Goal: Task Accomplishment & Management: Use online tool/utility

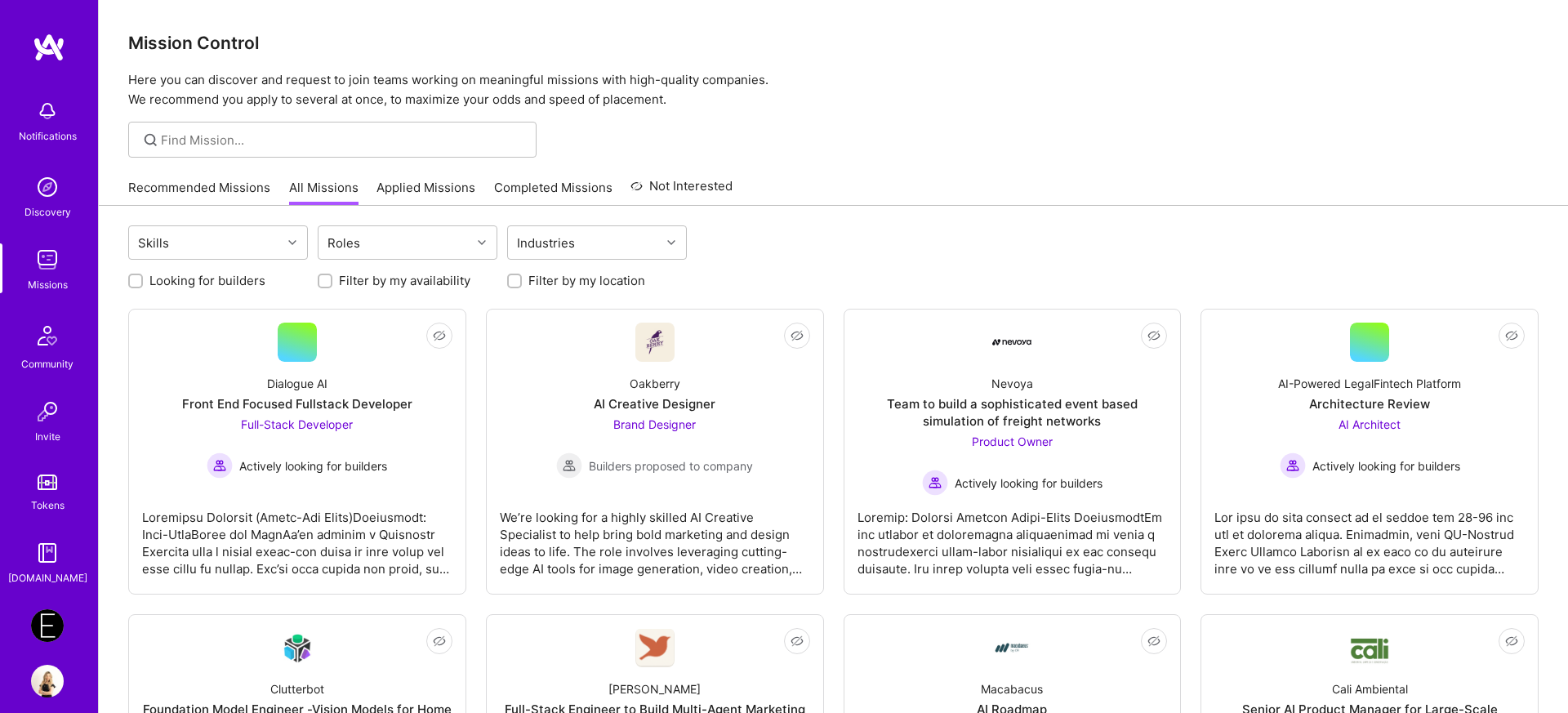
click at [47, 618] on img at bounding box center [48, 626] width 33 height 33
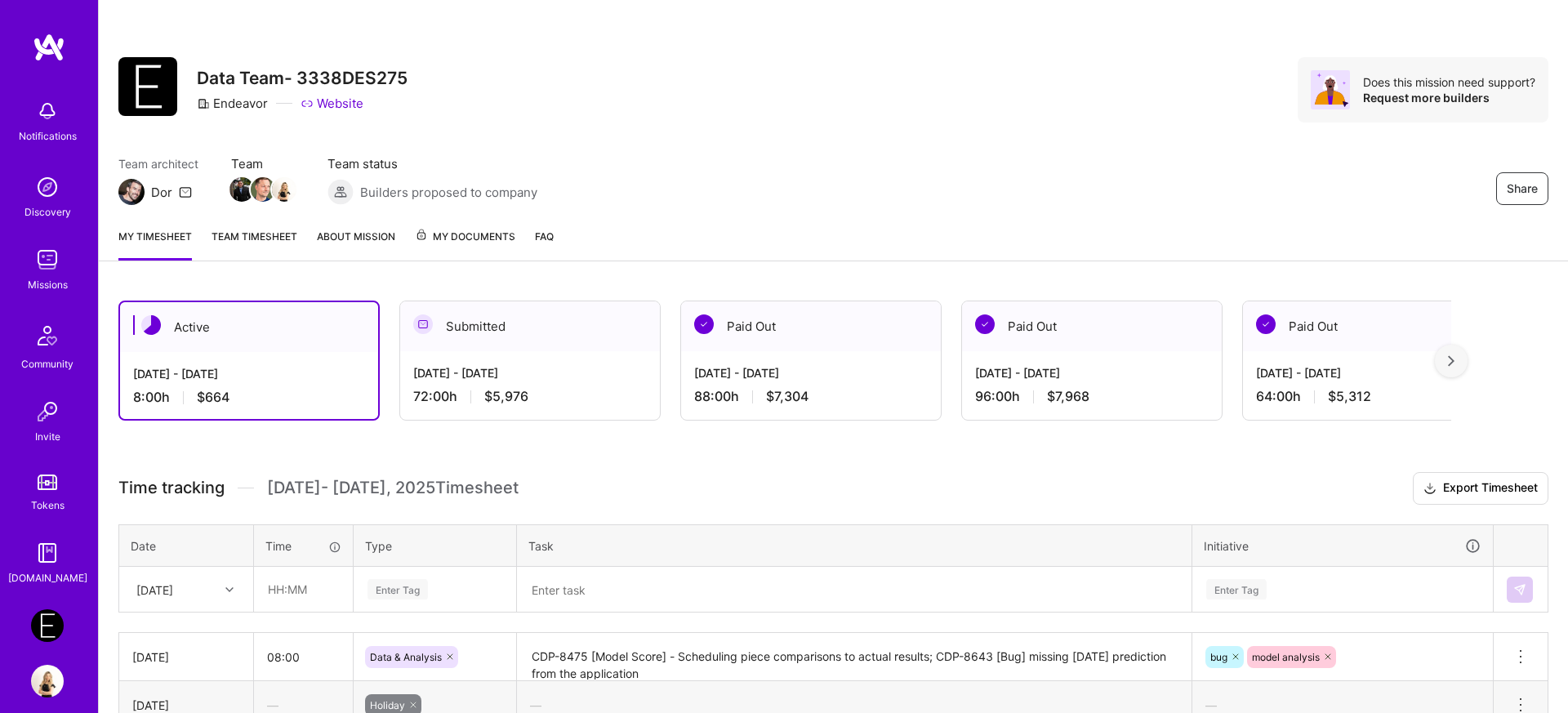
click at [1448, 363] on img at bounding box center [1451, 361] width 7 height 12
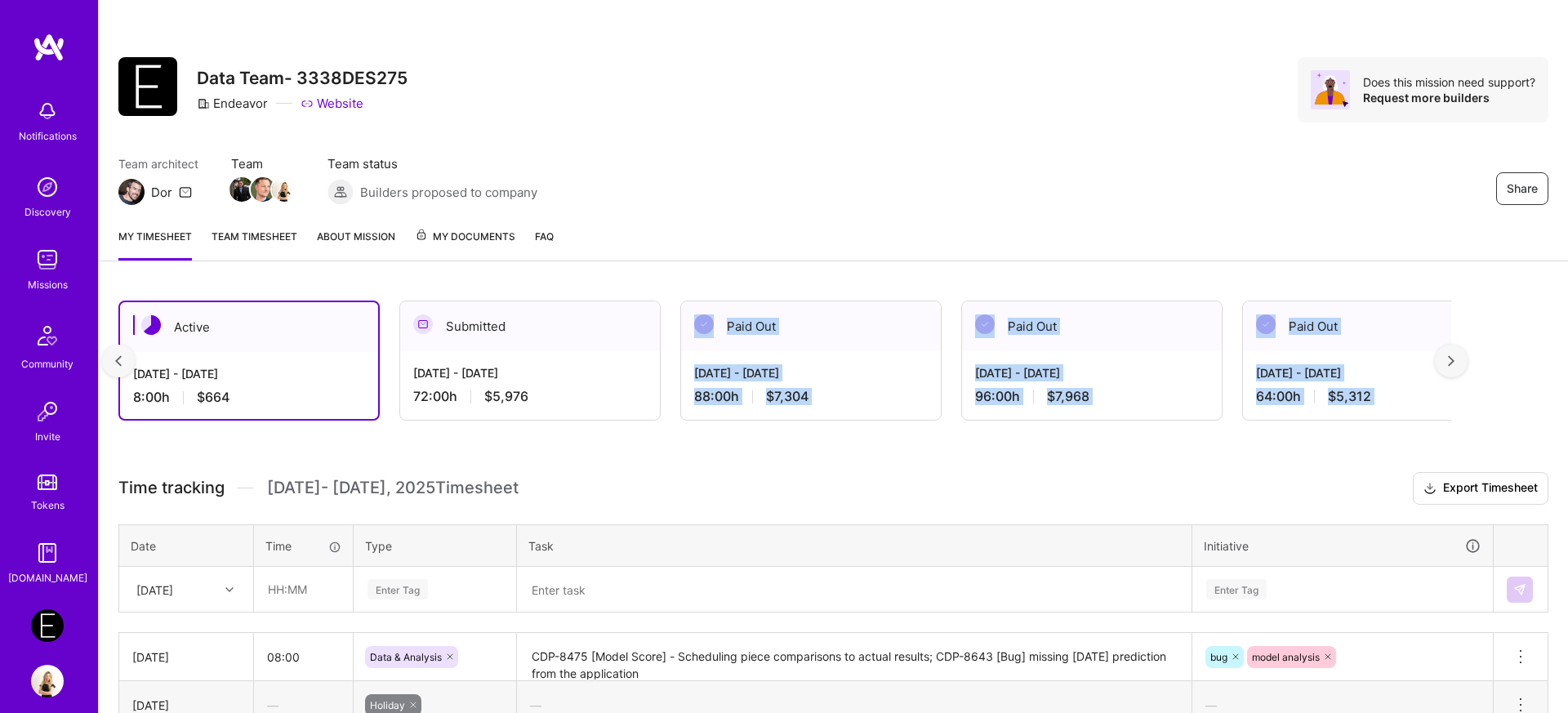
copy div "Paid Out Aug 1 - Aug 15, 2025 88:00 h $7,304 Paid Out Jul 16 - Jul 31, 2025 96:…"
drag, startPoint x: 1278, startPoint y: 403, endPoint x: 701, endPoint y: 323, distance: 582.5
click at [701, 323] on div "Active Sep 1 - Sep 15, 2025 8:00 h $664 Submitted Aug 16 - Aug 31, 2025 72:00 h…" at bounding box center [784, 361] width 1332 height 120
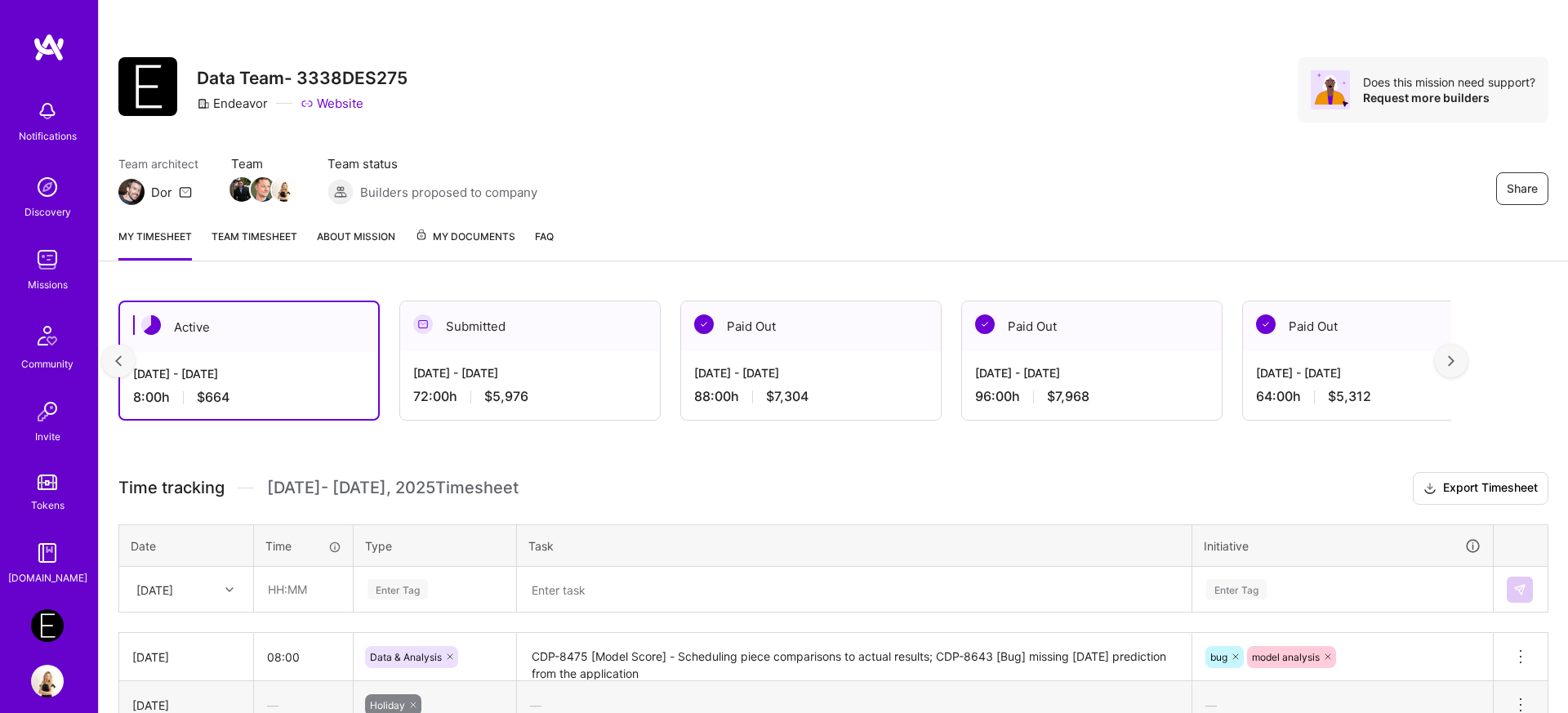
click at [686, 489] on h3 "Time tracking Sep 1 - Sep 15 , 2025 Timesheet Export Timesheet" at bounding box center [833, 489] width 1430 height 33
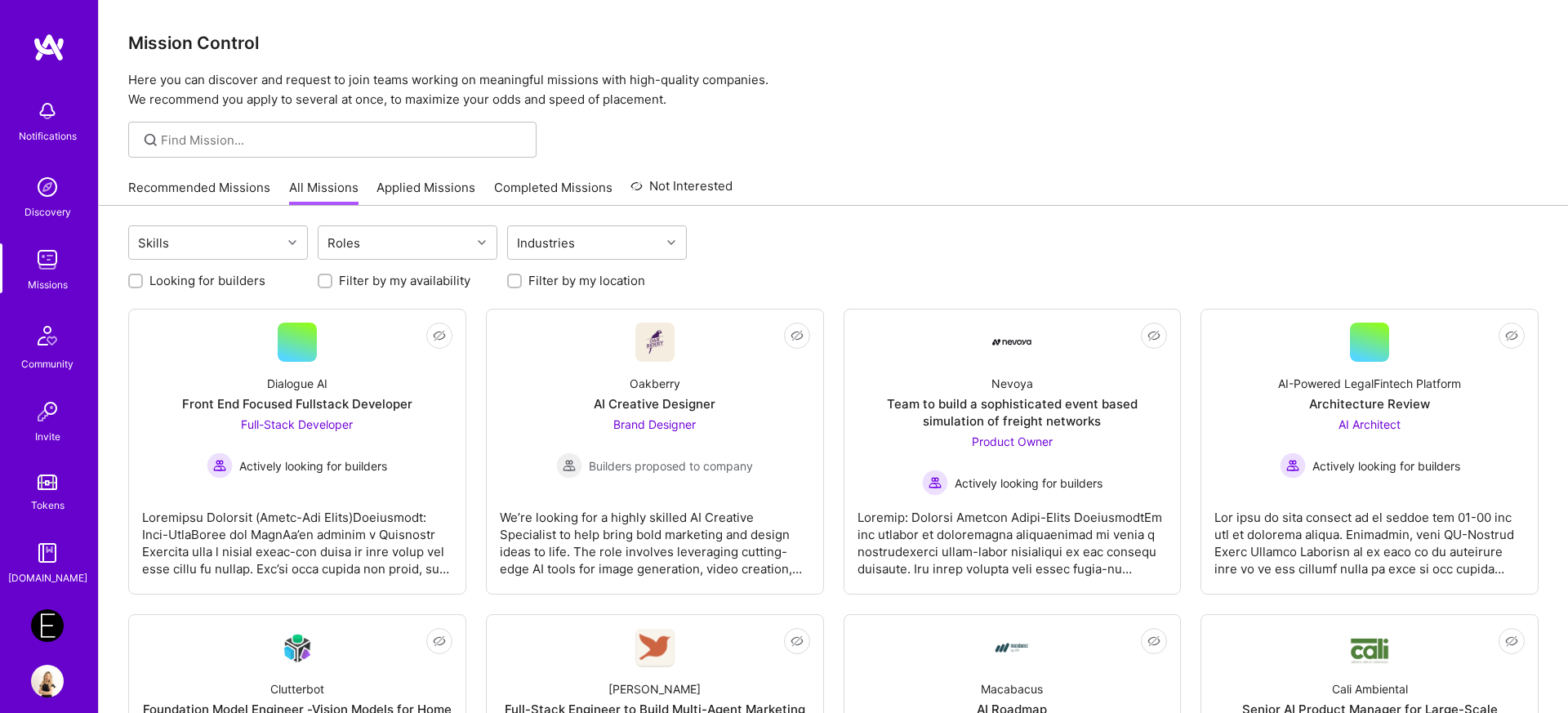
click at [42, 640] on img at bounding box center [48, 626] width 33 height 33
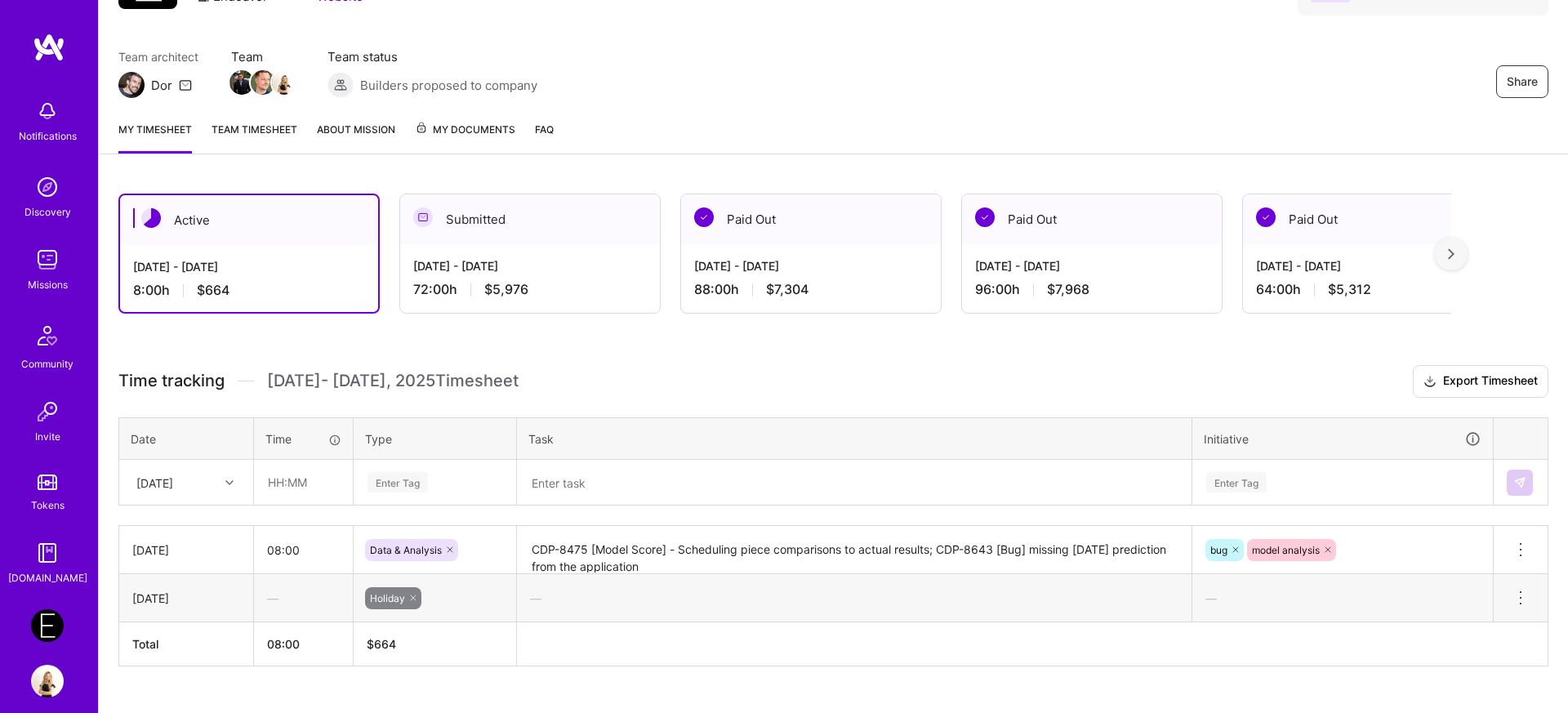
scroll to position [140, 0]
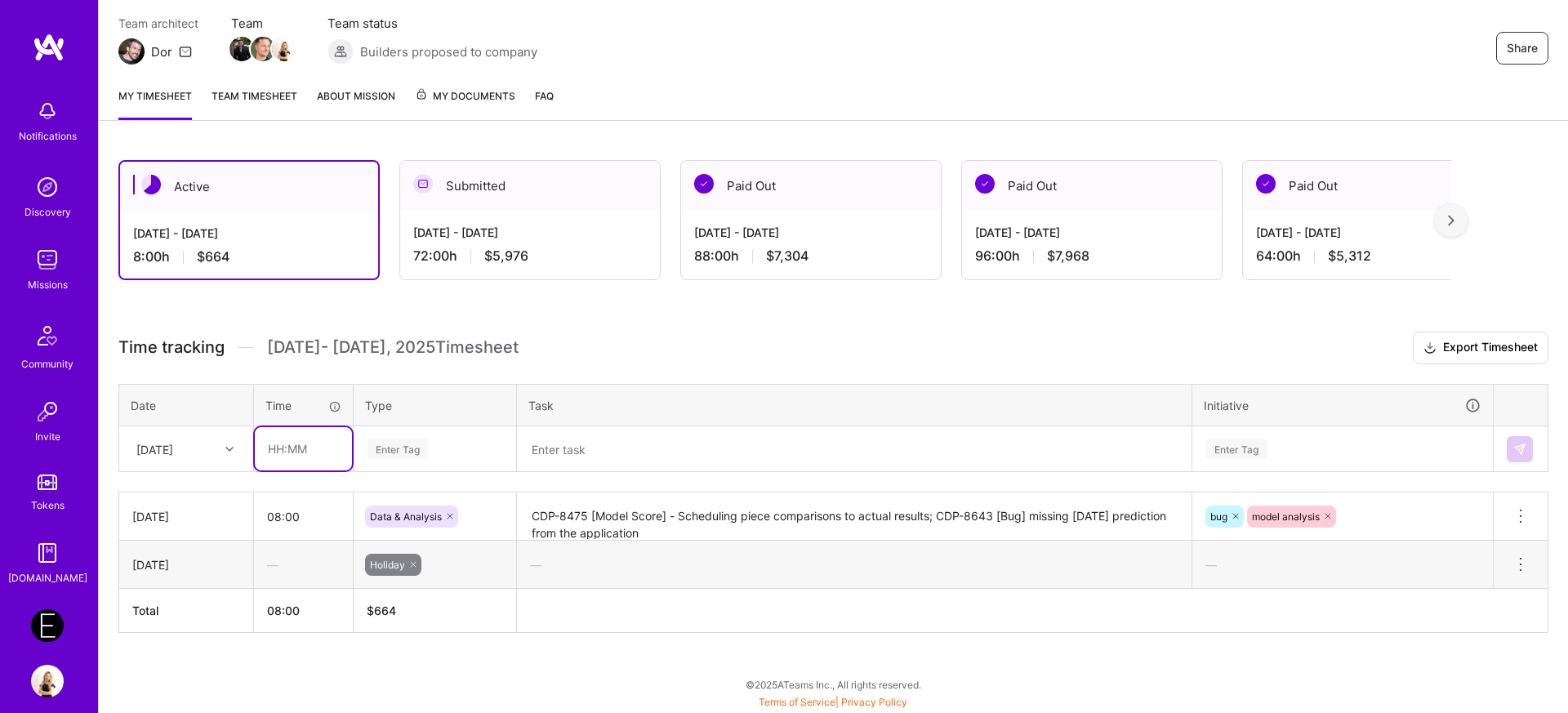
click at [305, 447] on input "text" at bounding box center [303, 448] width 97 height 44
type input "08:00"
click at [386, 455] on div "Enter Tag" at bounding box center [397, 448] width 60 height 26
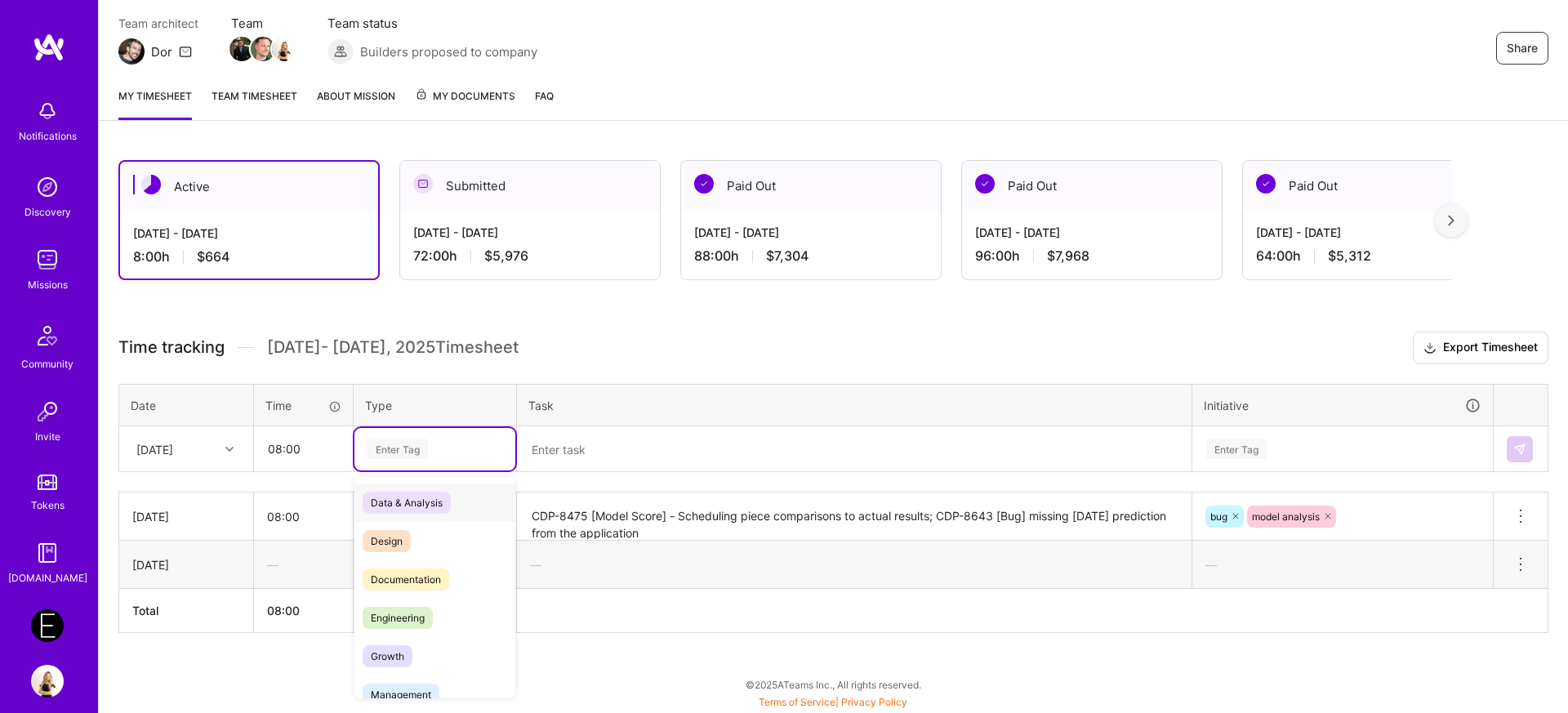
click at [394, 499] on span "Data & Analysis" at bounding box center [406, 503] width 88 height 22
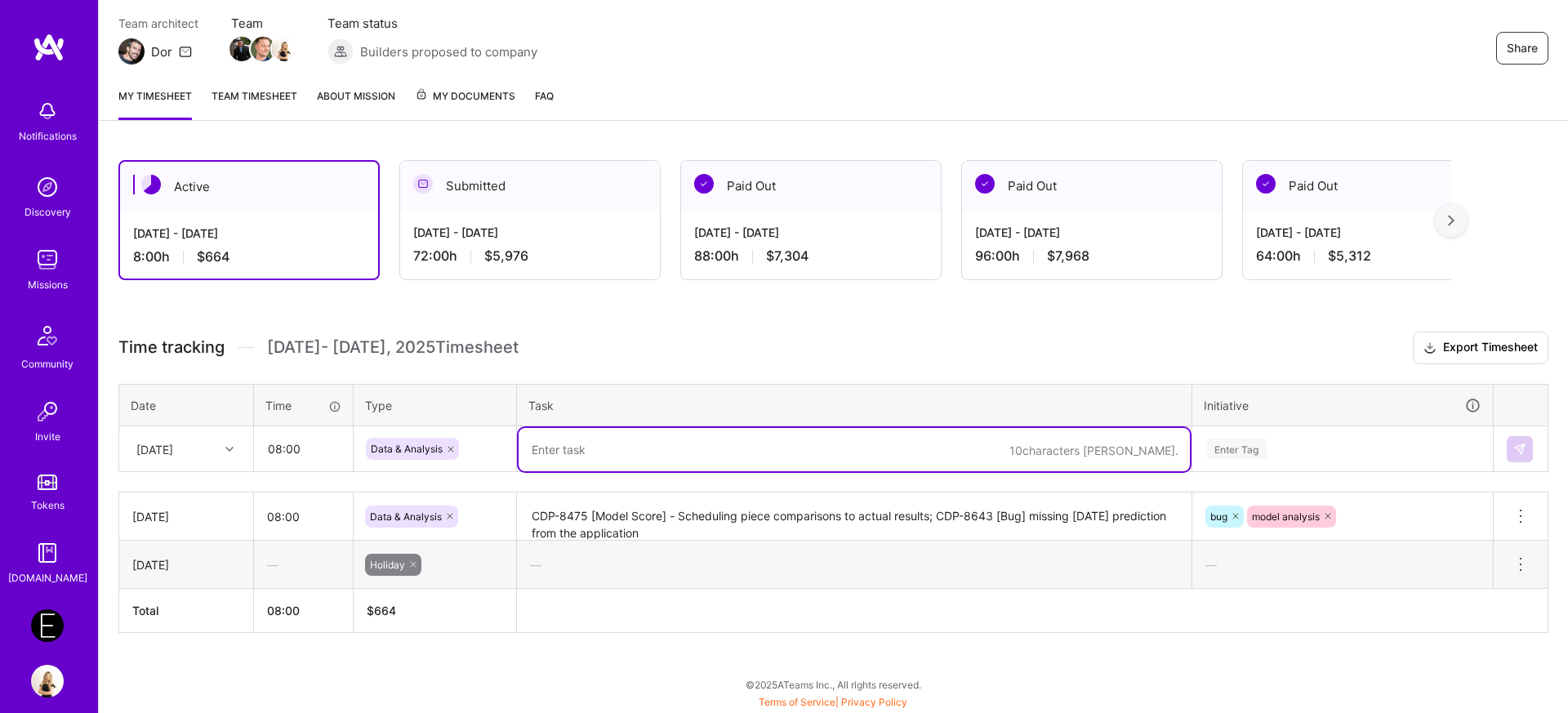
click at [573, 462] on textarea at bounding box center [854, 449] width 672 height 44
paste textarea "[URL][DOMAIN_NAME]"
drag, startPoint x: 747, startPoint y: 452, endPoint x: 196, endPoint y: 461, distance: 551.1
click at [196, 461] on tr "[DATE] 08:00 Data & Analysis [URL][DOMAIN_NAME] Enter Tag" at bounding box center [834, 448] width 1429 height 45
click at [633, 450] on textarea "CDP-8470" at bounding box center [854, 449] width 672 height 44
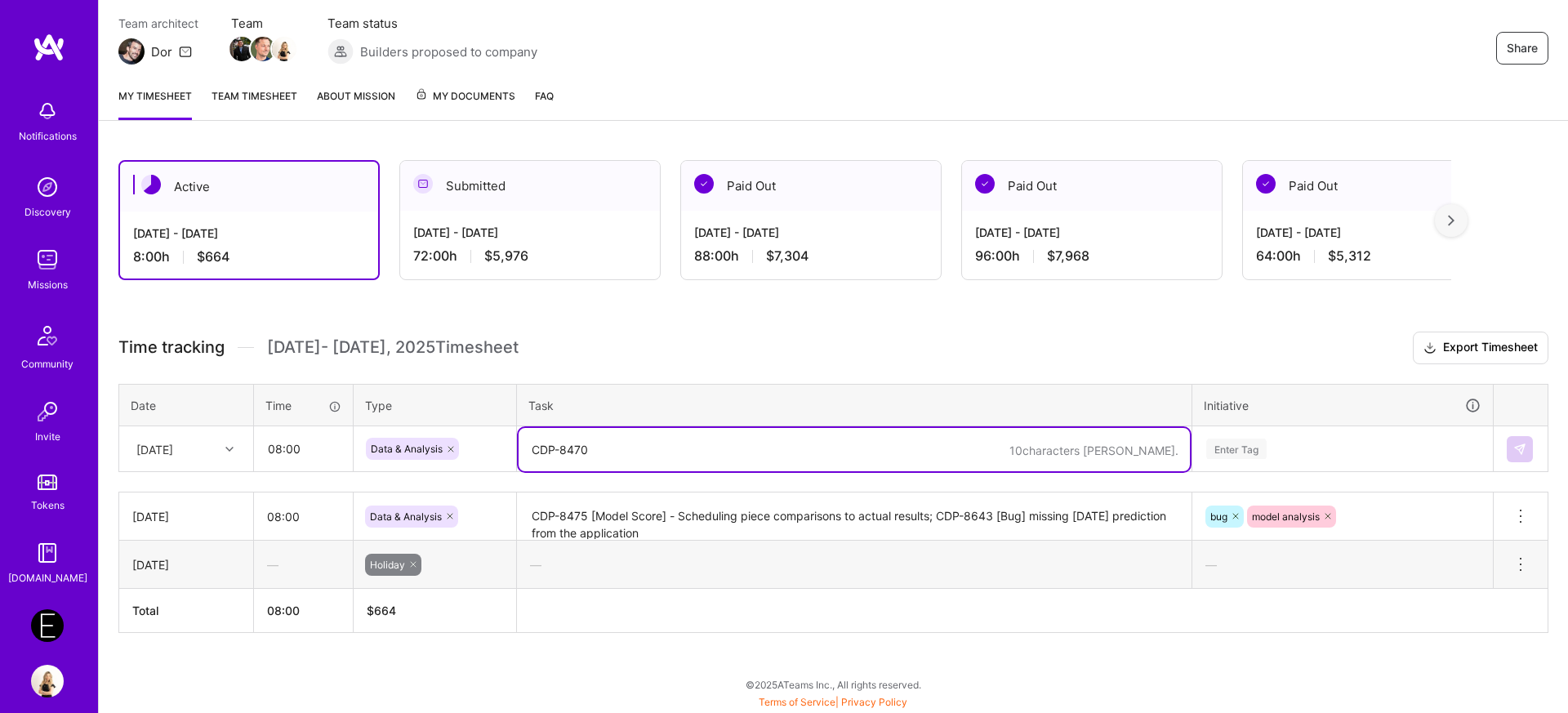
paste textarea "[Analysis] - Venetian Hotel Rates Release"
type textarea "CDP-8470 [Analysis] - Venetian Hotel Rates Release"
click at [1240, 453] on div "Enter Tag" at bounding box center [1342, 449] width 299 height 43
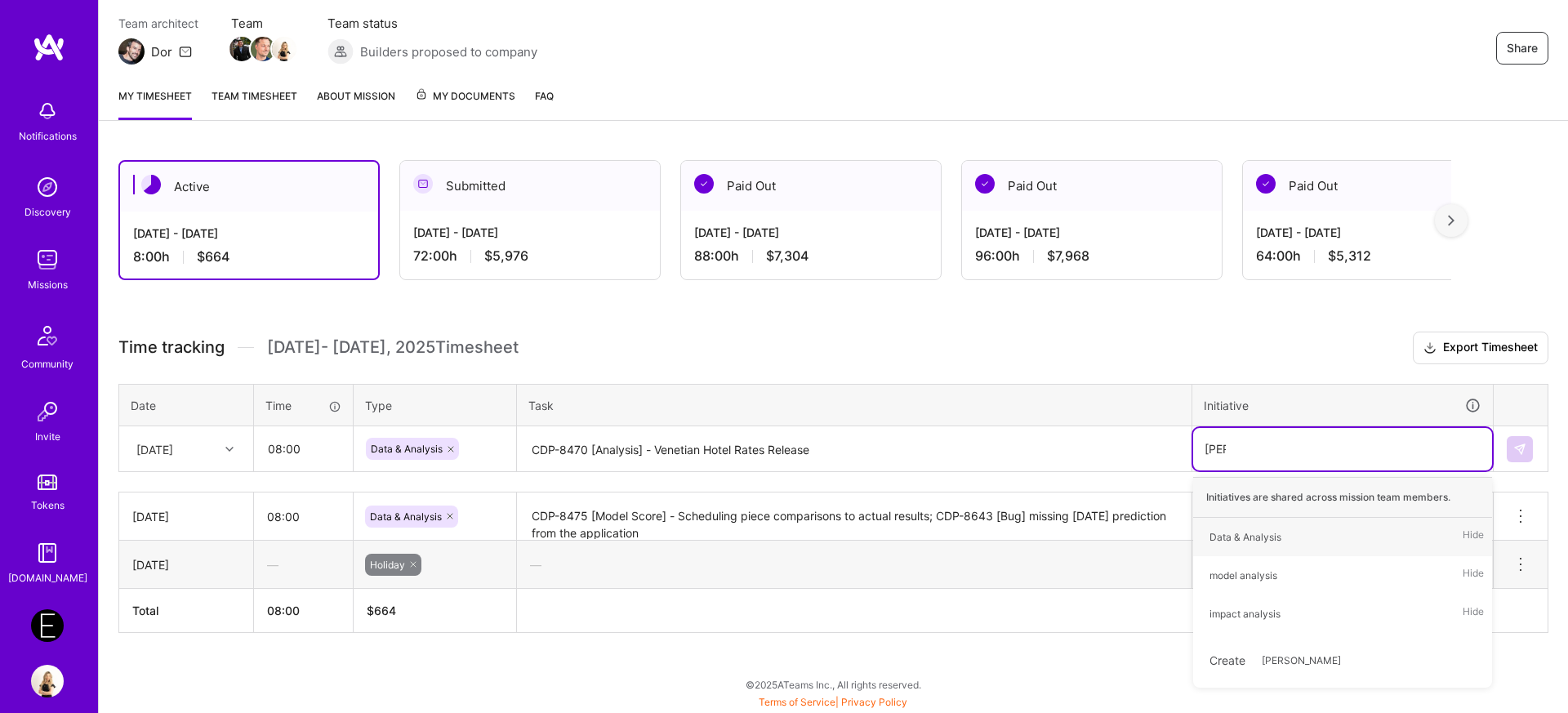
type input "anal"
click at [1262, 541] on div "Data & Analysis" at bounding box center [1245, 537] width 72 height 17
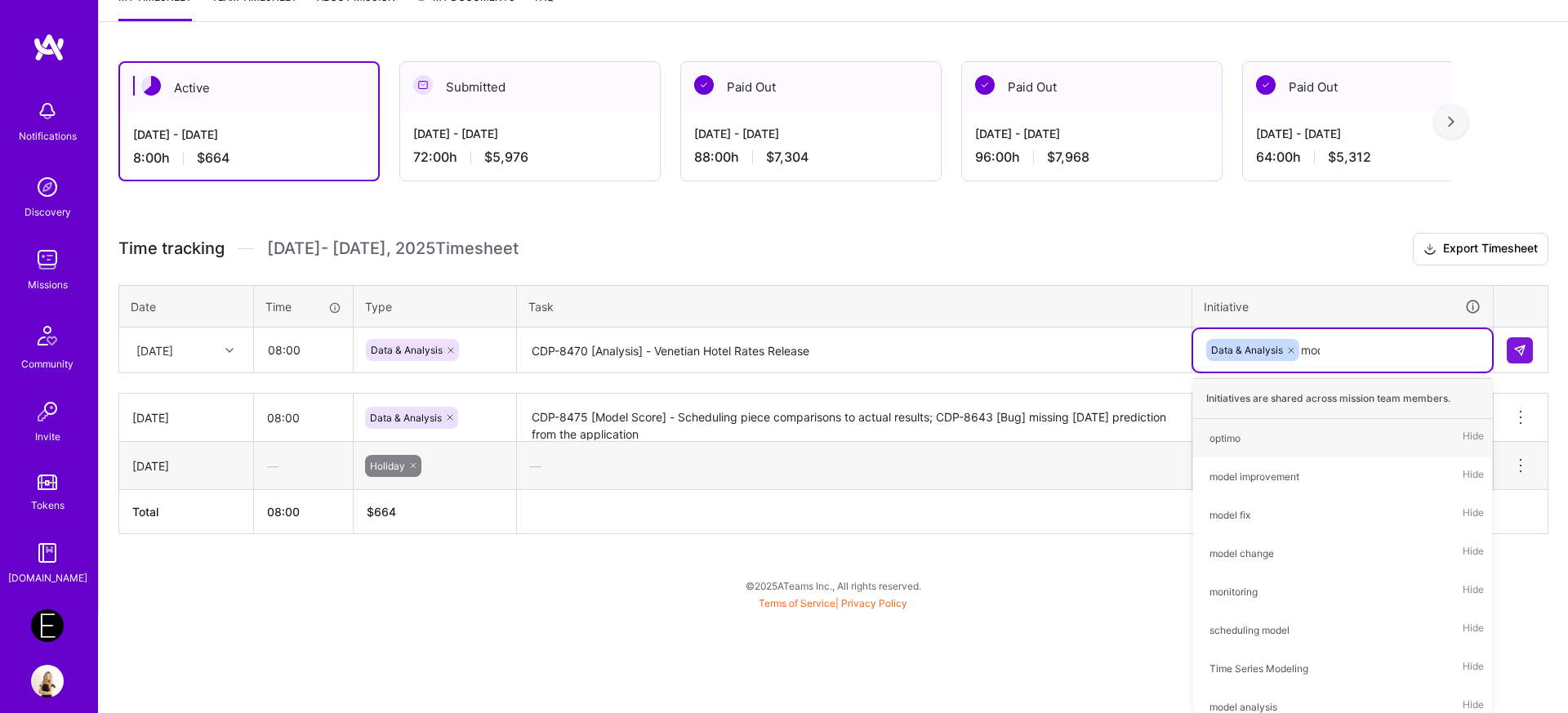
scroll to position [230, 0]
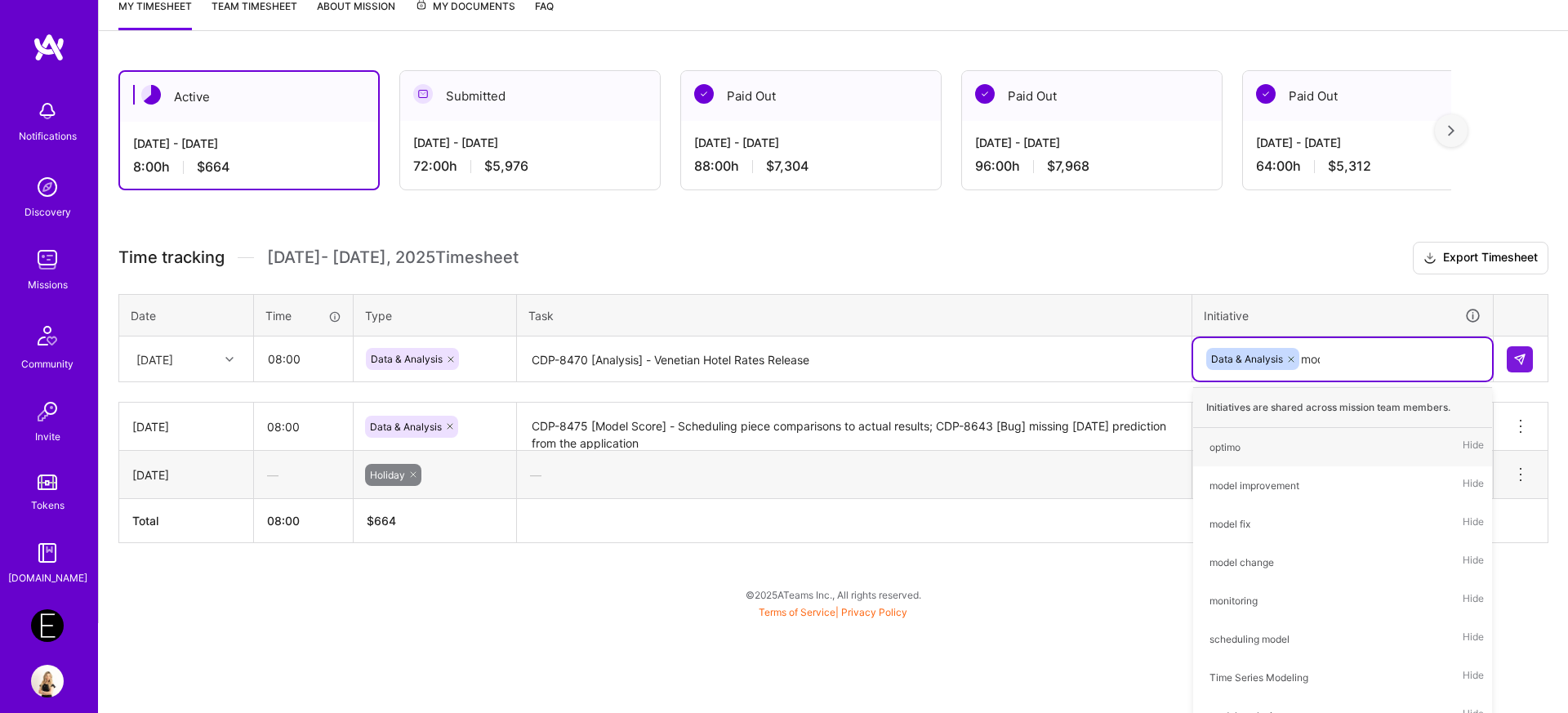
type input "model"
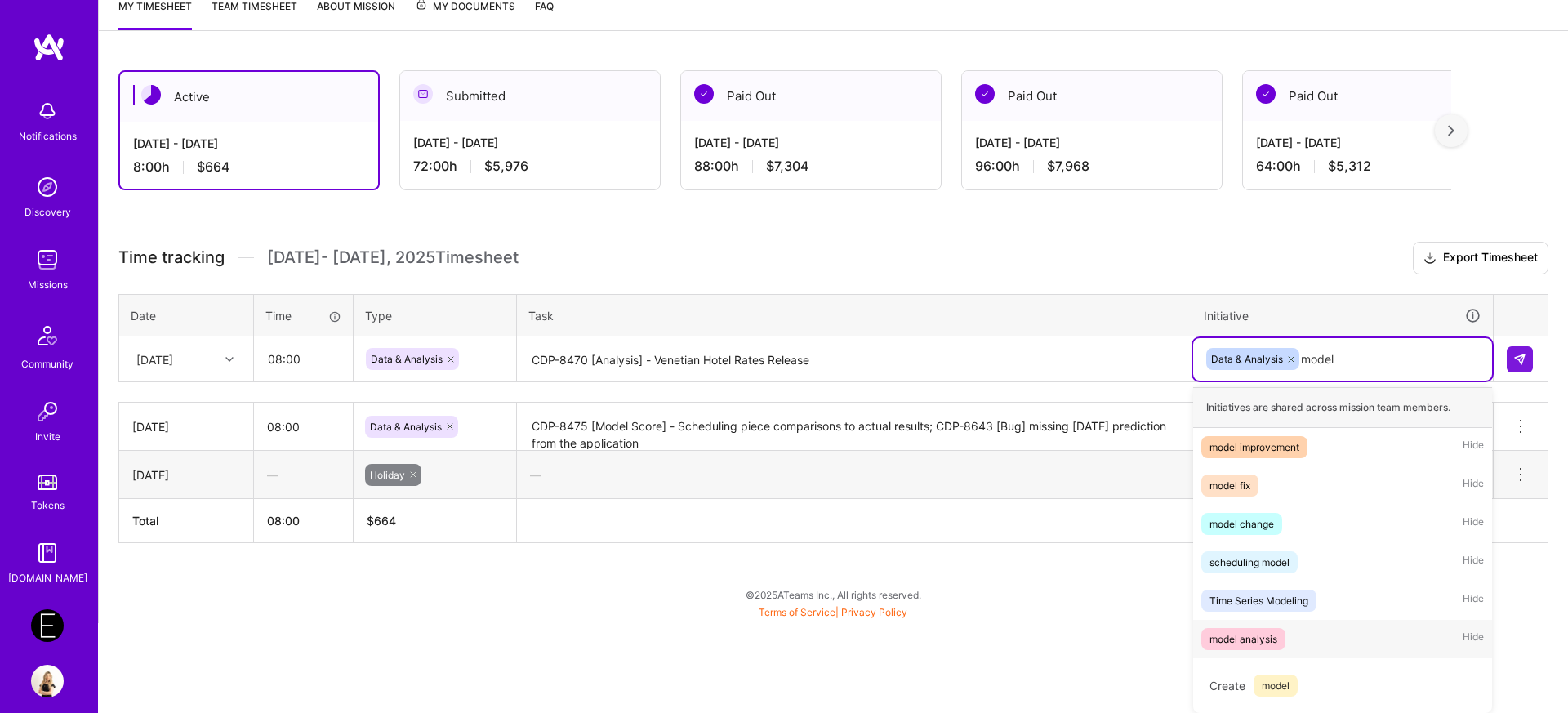
click at [1257, 638] on div "model analysis" at bounding box center [1243, 639] width 68 height 17
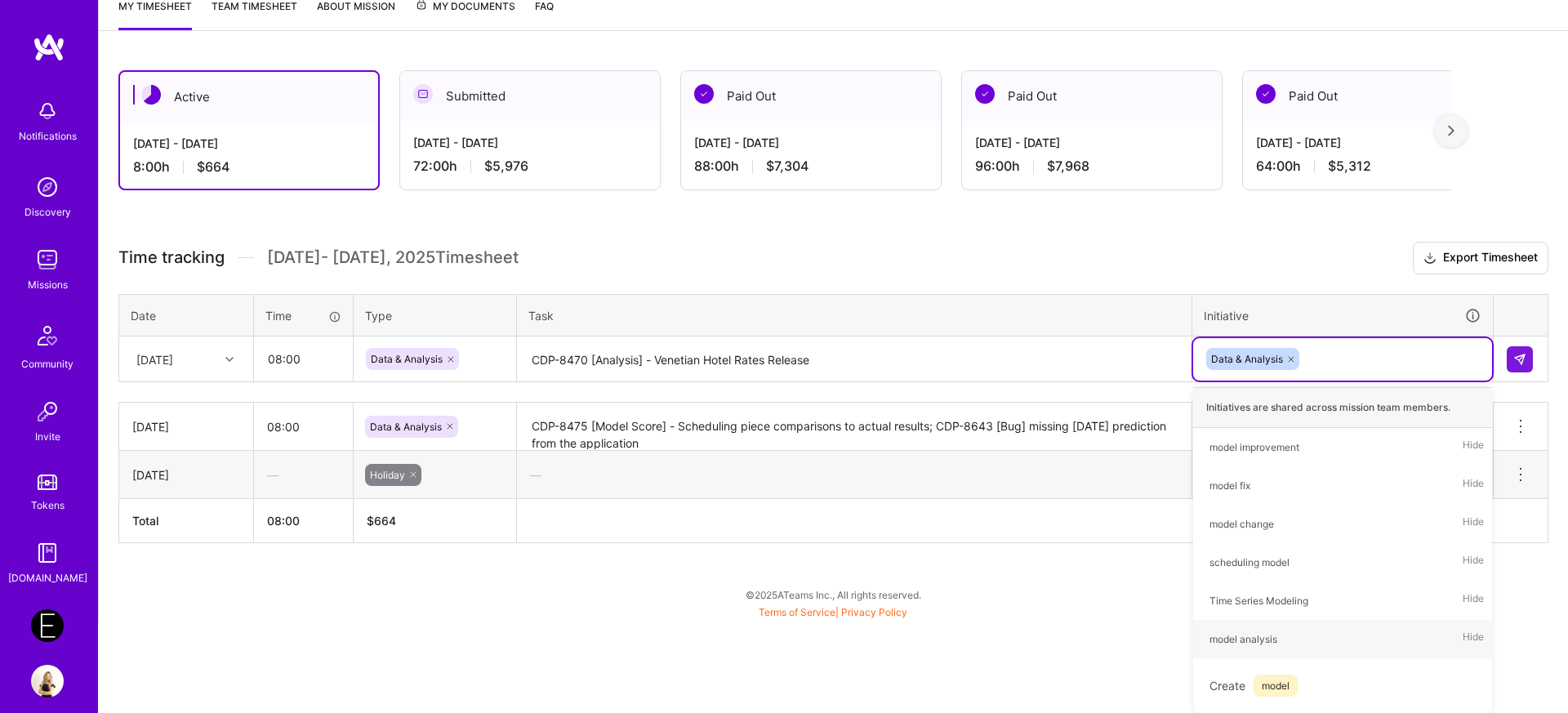
scroll to position [140, 0]
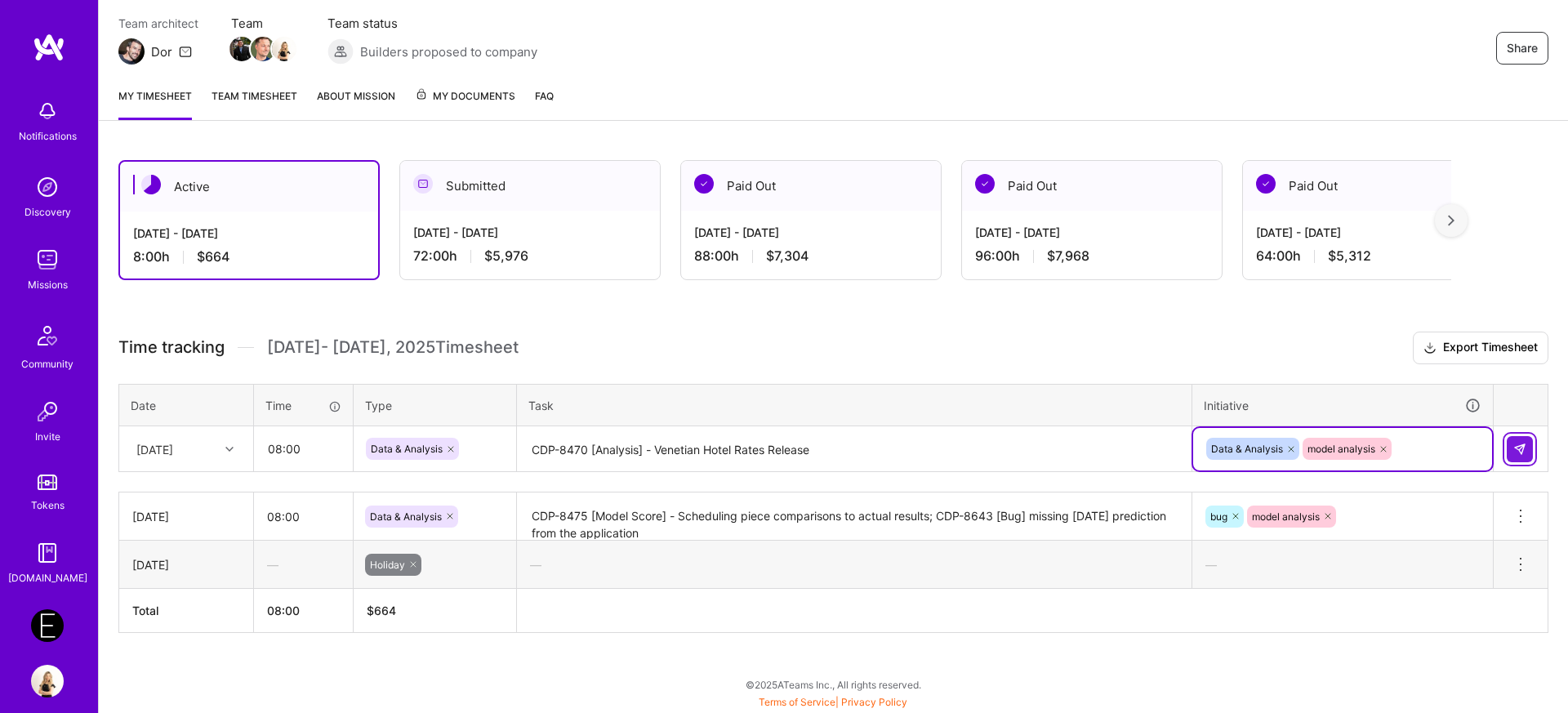
click at [1521, 453] on img at bounding box center [1519, 449] width 13 height 13
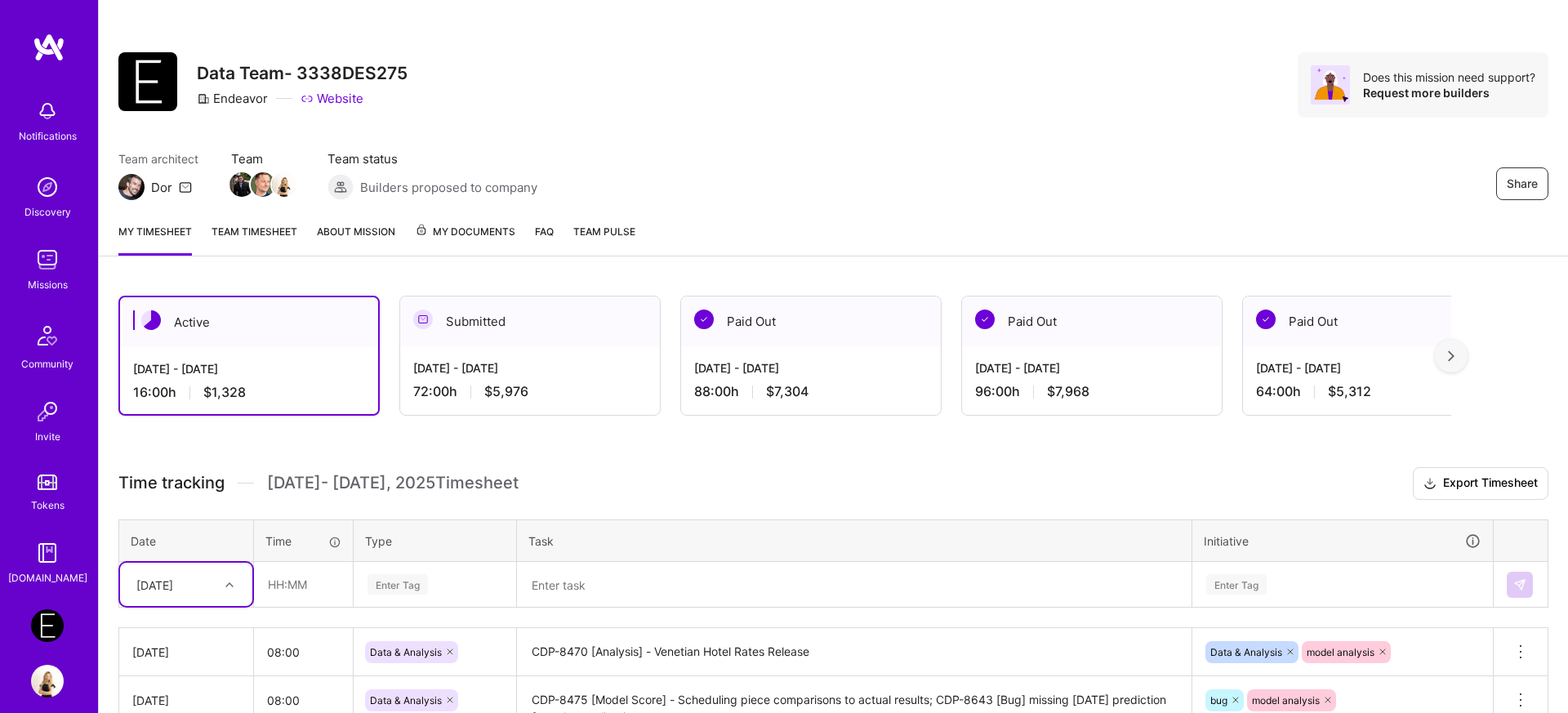
scroll to position [0, 0]
